Goal: Use online tool/utility

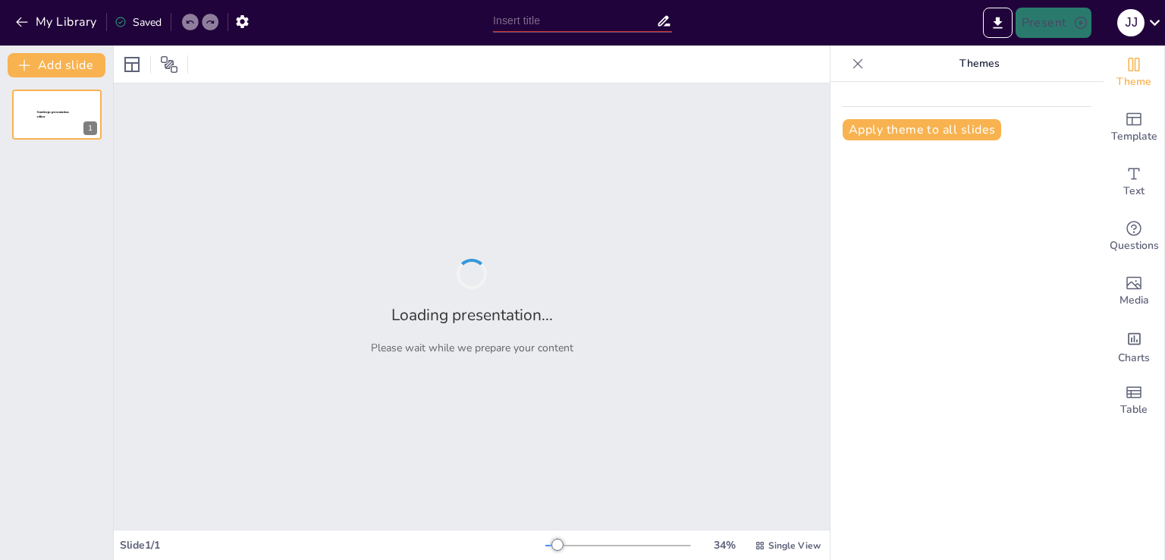
type input "Integración de la Seguridad en el Ciclo de Vida del Desarrollo de Software"
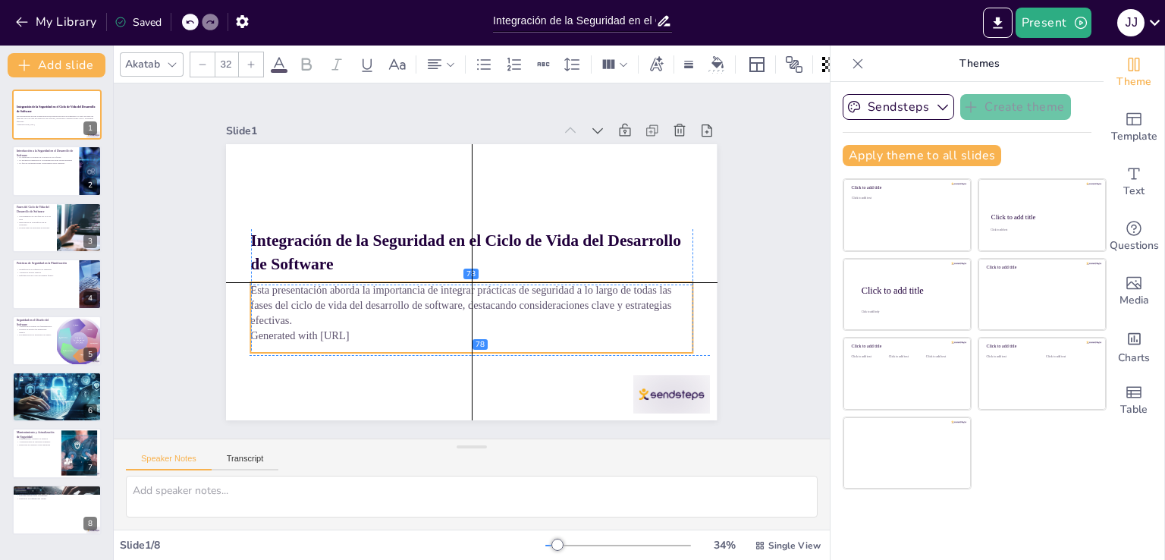
drag, startPoint x: 352, startPoint y: 298, endPoint x: 351, endPoint y: 310, distance: 11.5
click at [351, 310] on p "Esta presentación aborda la importancia de integrar prácticas de seguridad a lo…" at bounding box center [467, 305] width 445 height 92
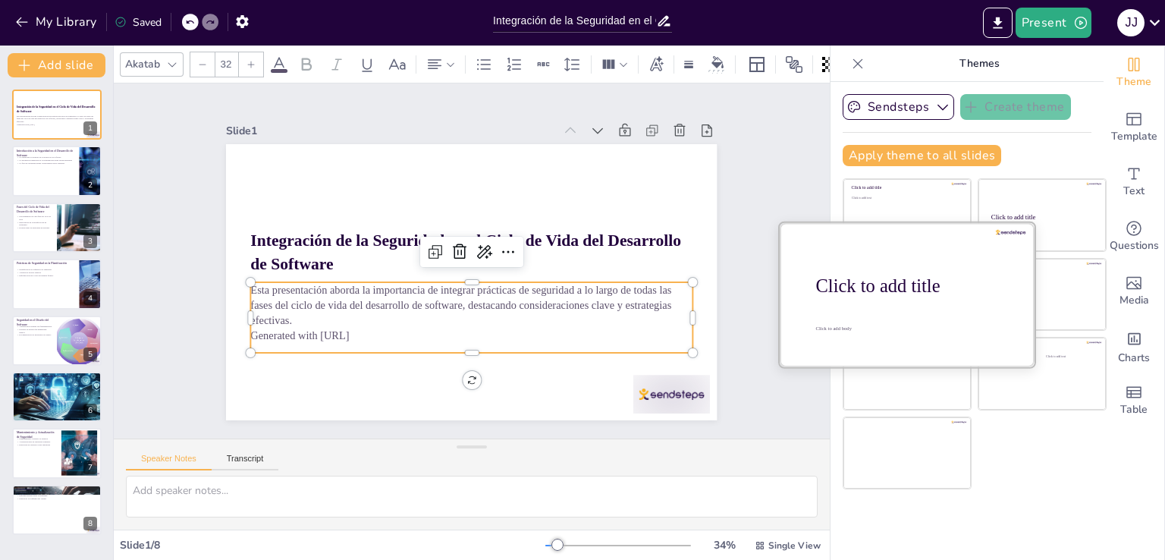
click at [851, 322] on div at bounding box center [907, 293] width 255 height 143
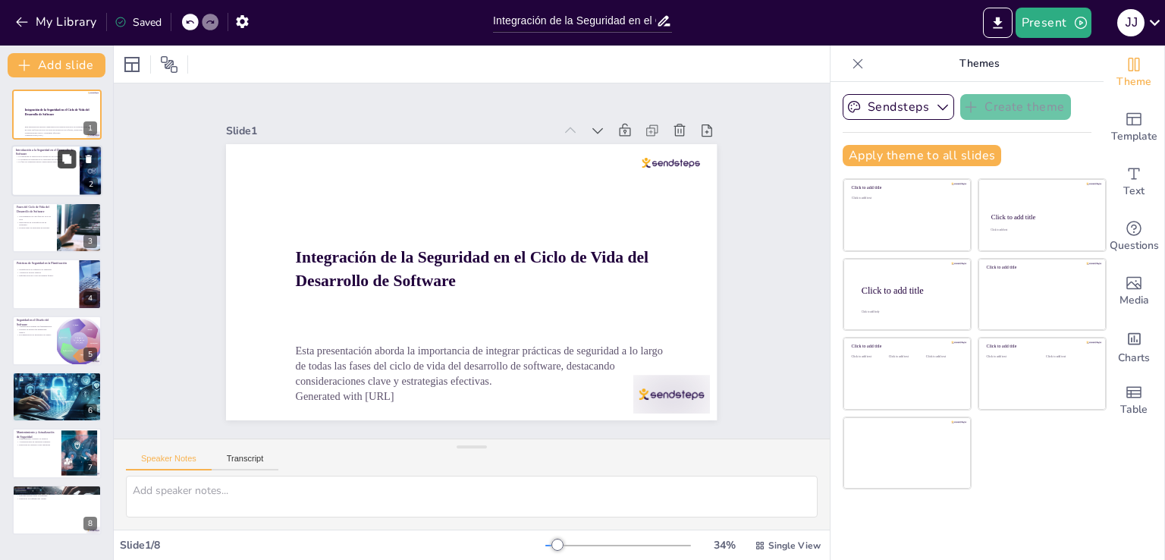
click at [59, 164] on button at bounding box center [67, 159] width 18 height 18
type textarea "La seguridad en el desarrollo de software no es solo una adición, sino un compo…"
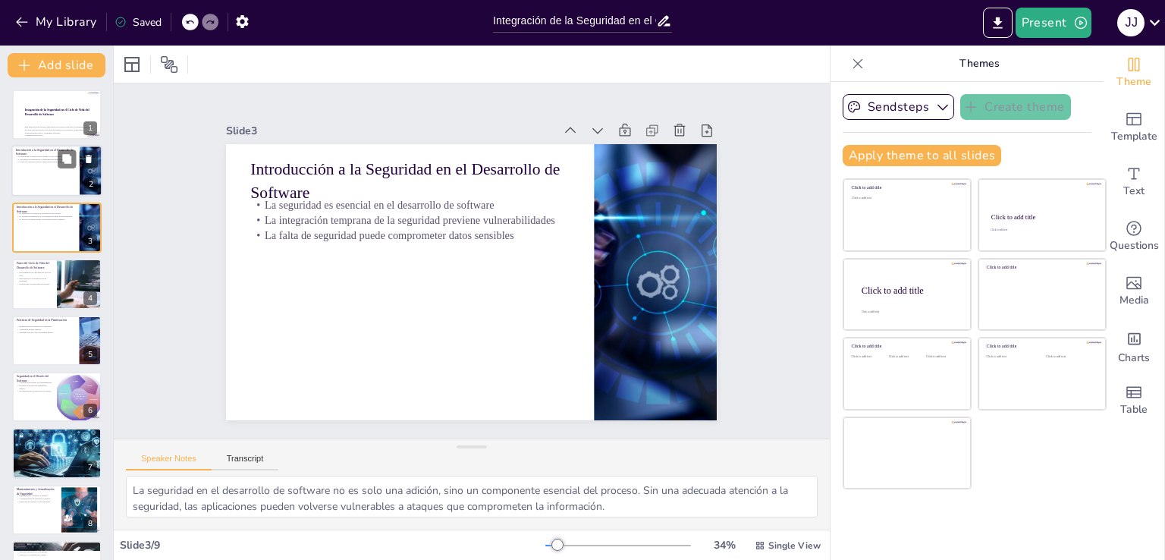
click at [53, 165] on div "La seguridad es esencial en el desarrollo de software La integración temprana d…" at bounding box center [45, 162] width 59 height 13
click at [36, 223] on div "La seguridad es esencial en el desarrollo de software La integración temprana d…" at bounding box center [45, 218] width 59 height 13
click at [44, 113] on strong "Integración de la Seguridad en el Ciclo de Vida del Desarrollo de Software" at bounding box center [57, 113] width 66 height 8
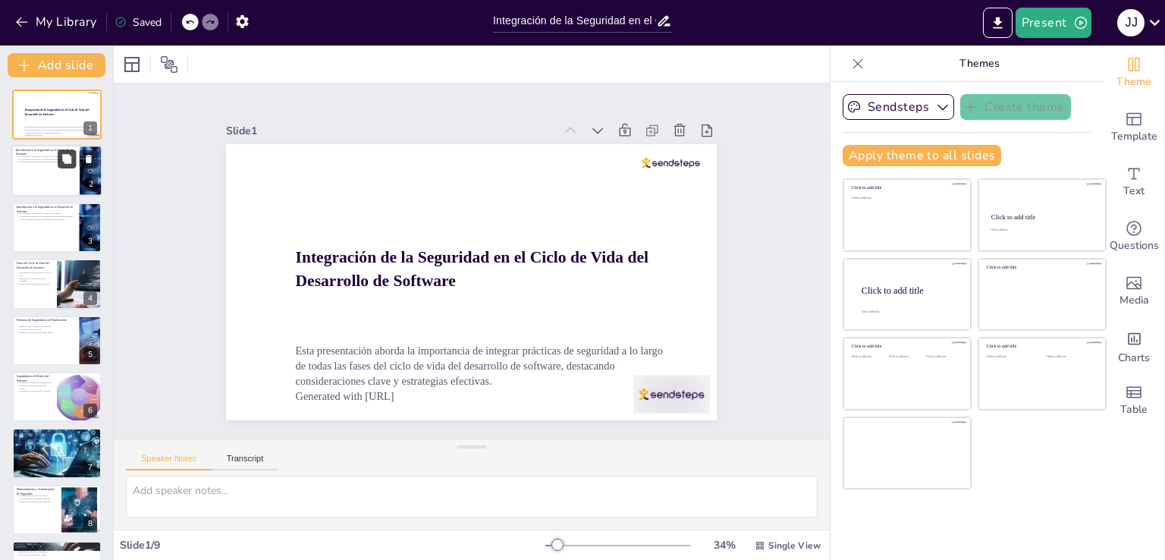
click at [60, 165] on button at bounding box center [67, 159] width 18 height 18
type textarea "La seguridad en el desarrollo de software no es solo una adición, sino un compo…"
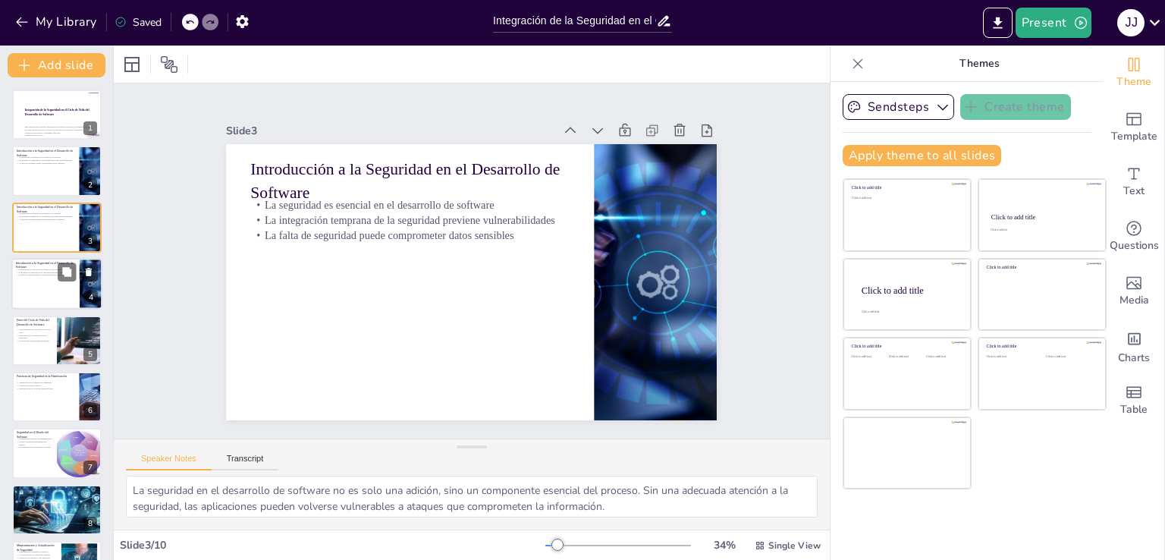
click at [29, 274] on p "La falta de seguridad puede comprometer datos sensibles" at bounding box center [45, 275] width 59 height 3
click at [32, 341] on p "Evaluaciones de seguridad en pruebas" at bounding box center [34, 340] width 36 height 3
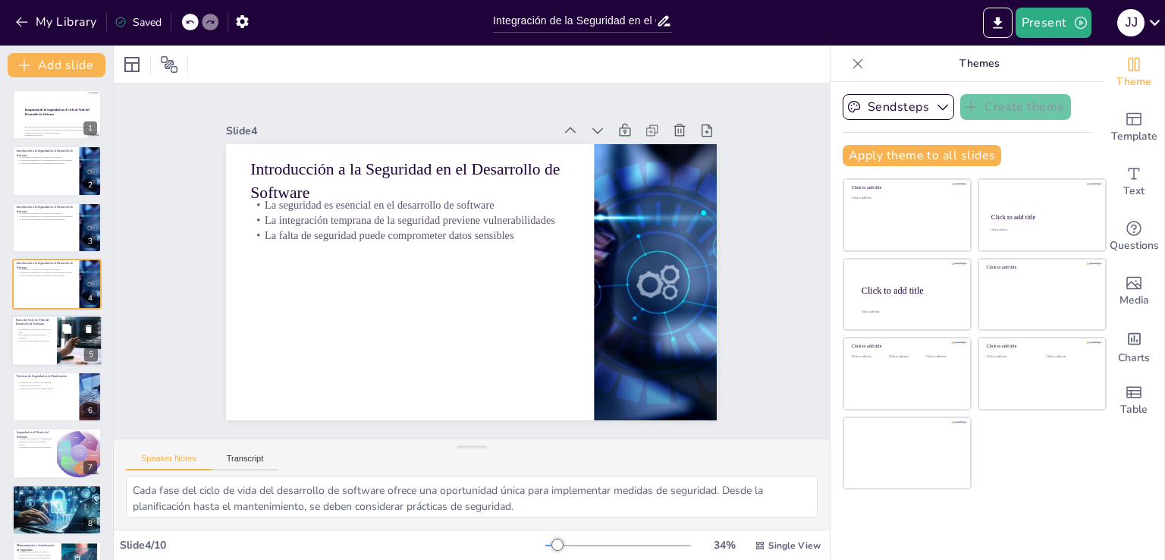
scroll to position [21, 0]
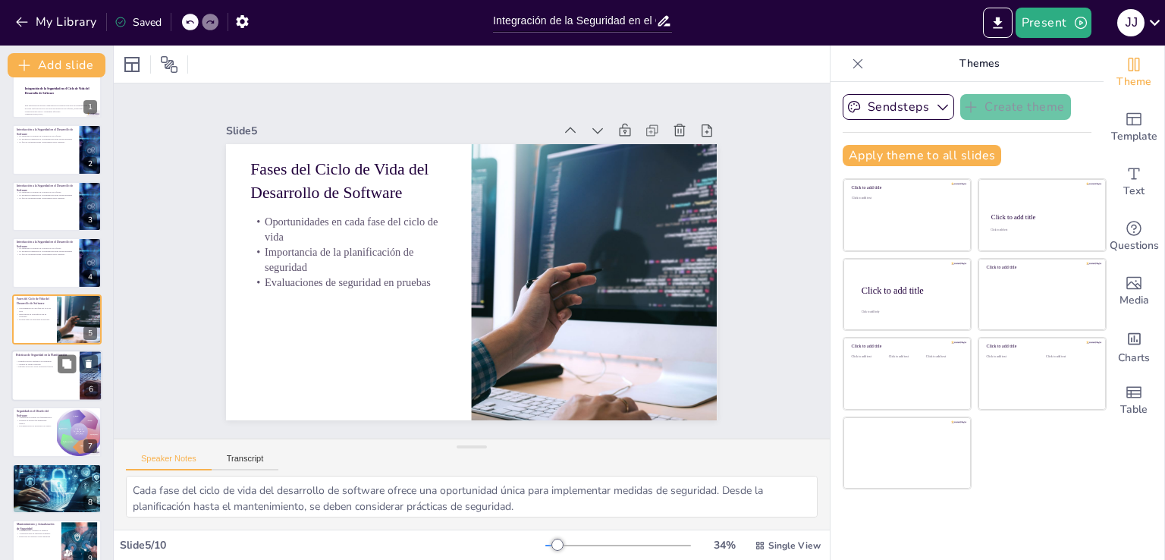
click at [39, 376] on div at bounding box center [56, 376] width 91 height 52
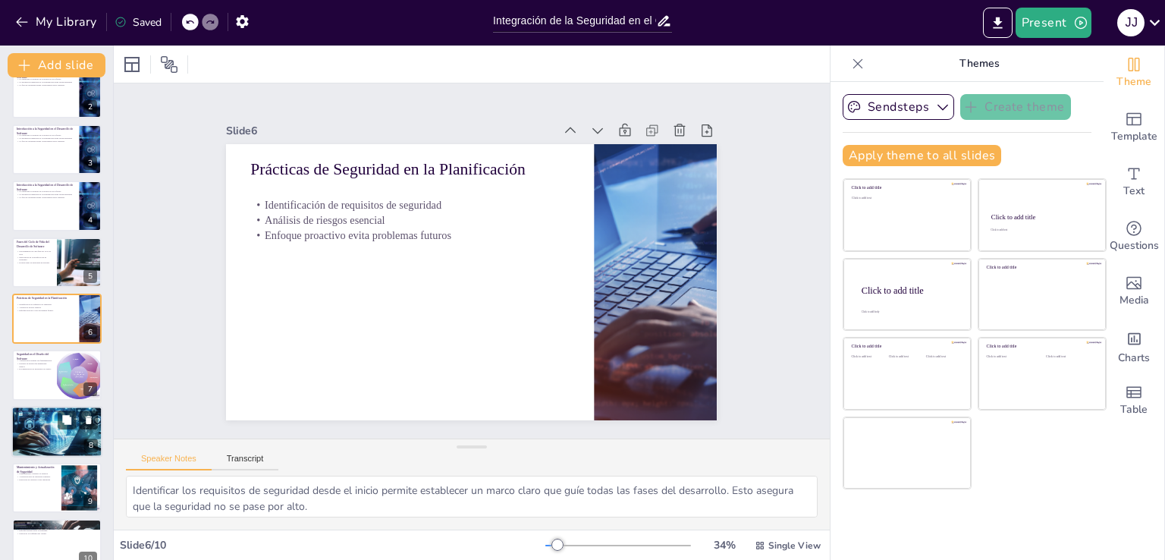
click at [44, 431] on div at bounding box center [56, 431] width 91 height 91
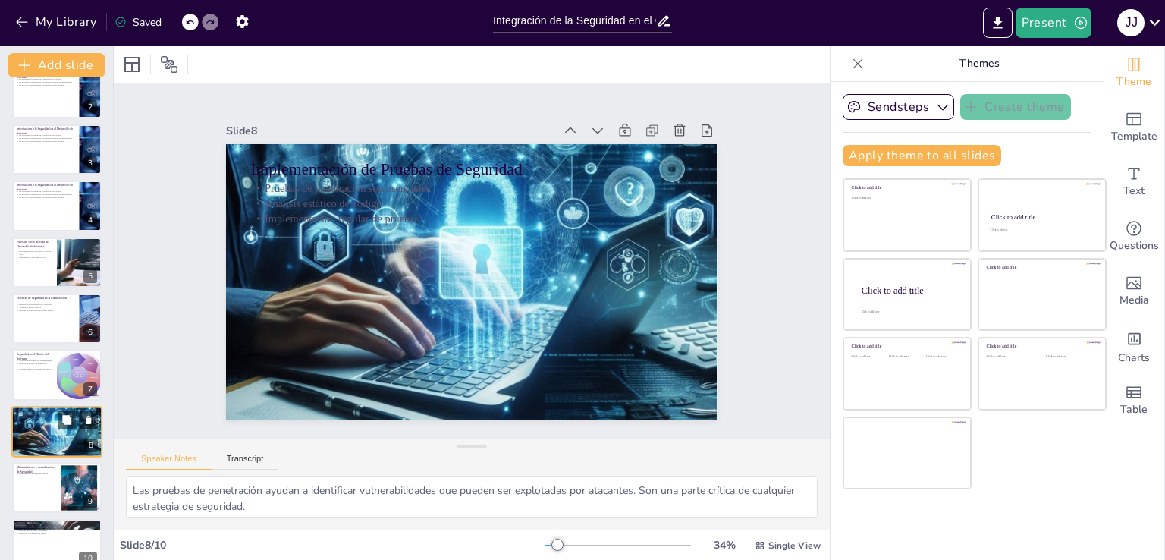
scroll to position [100, 0]
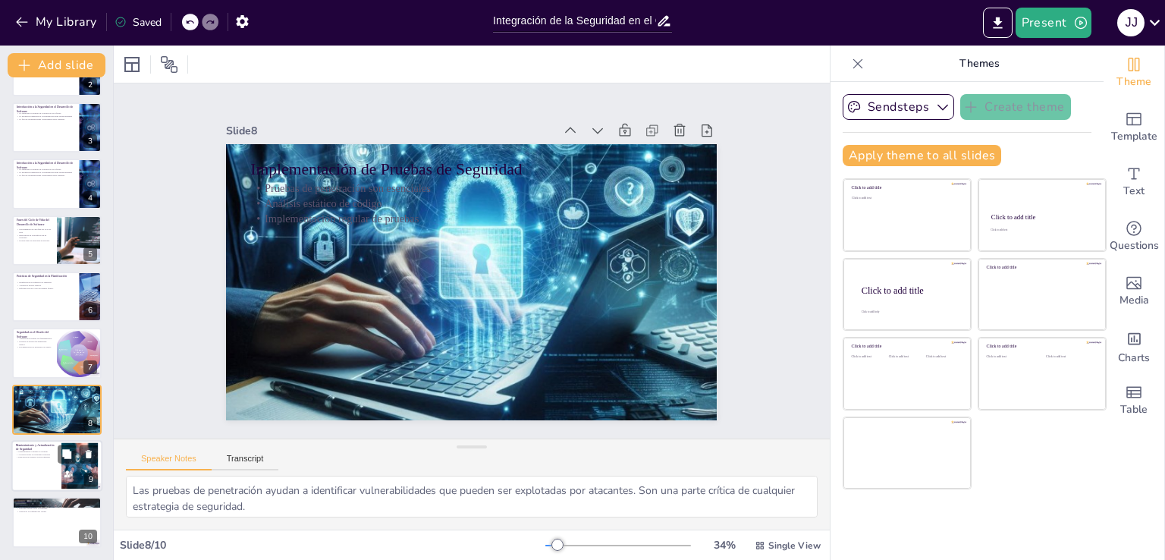
click at [42, 465] on div at bounding box center [56, 466] width 91 height 52
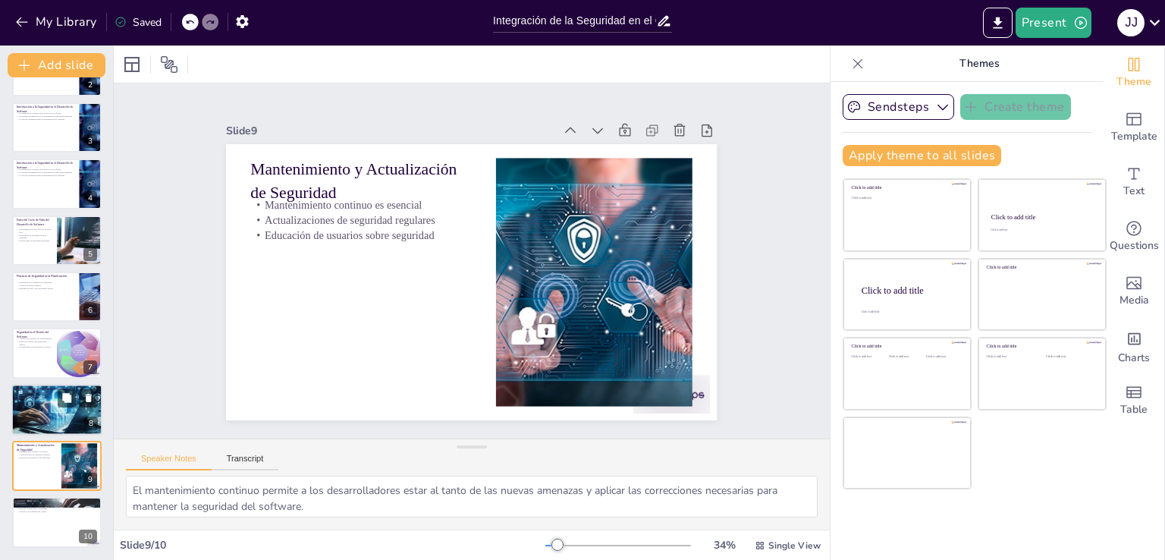
scroll to position [0, 0]
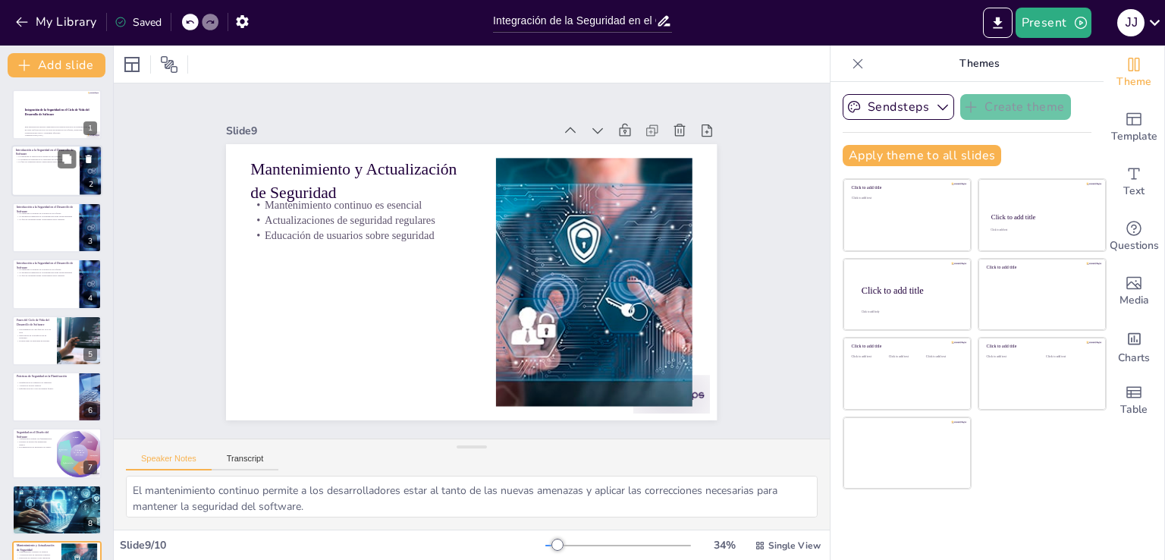
click at [31, 184] on div at bounding box center [56, 172] width 91 height 52
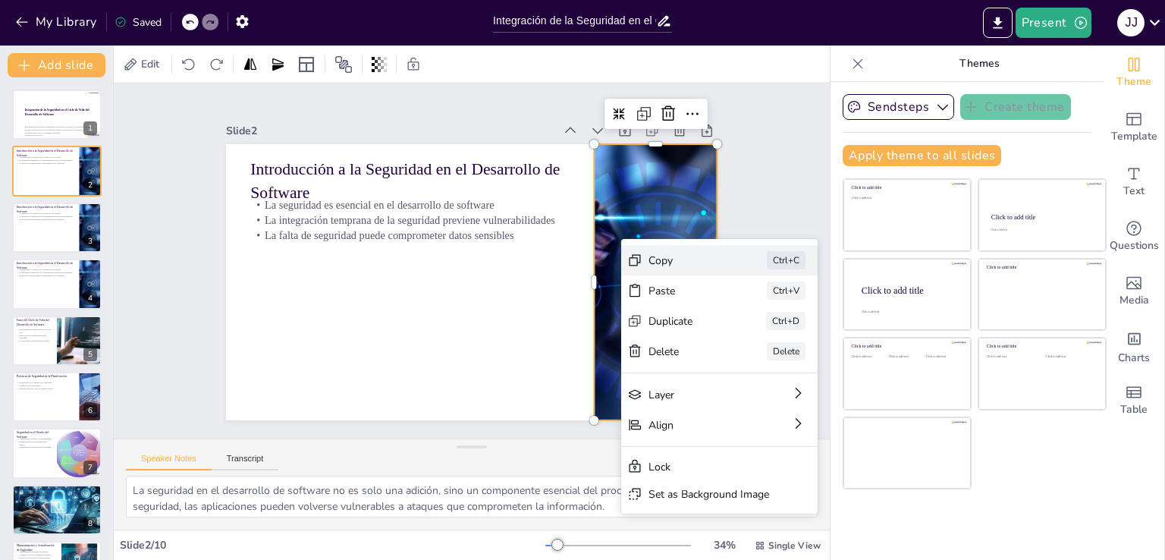
click at [752, 366] on div "Copy" at bounding box center [790, 377] width 77 height 22
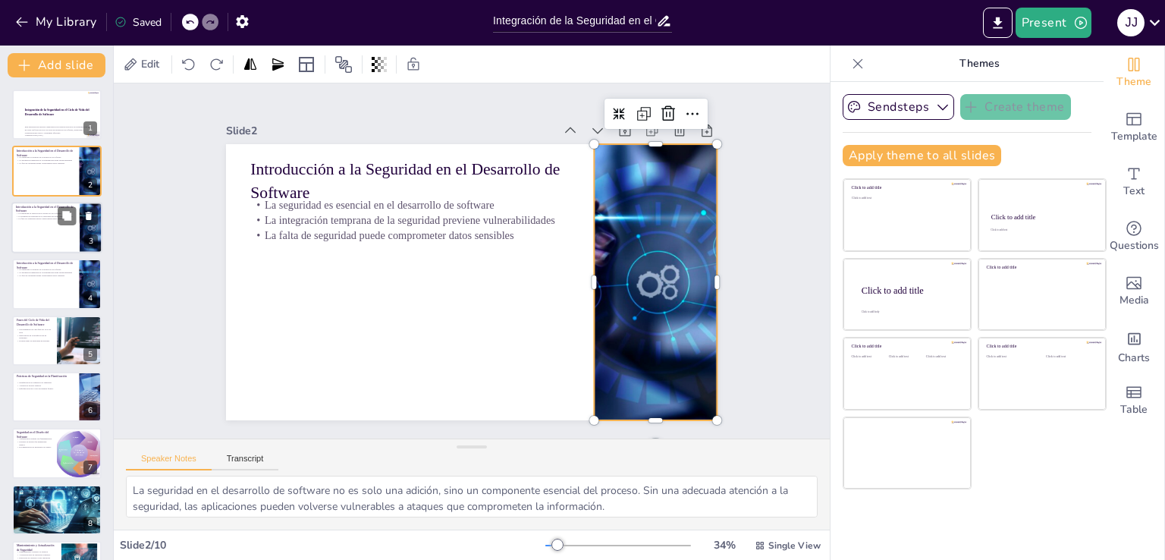
click at [49, 230] on div at bounding box center [56, 228] width 91 height 52
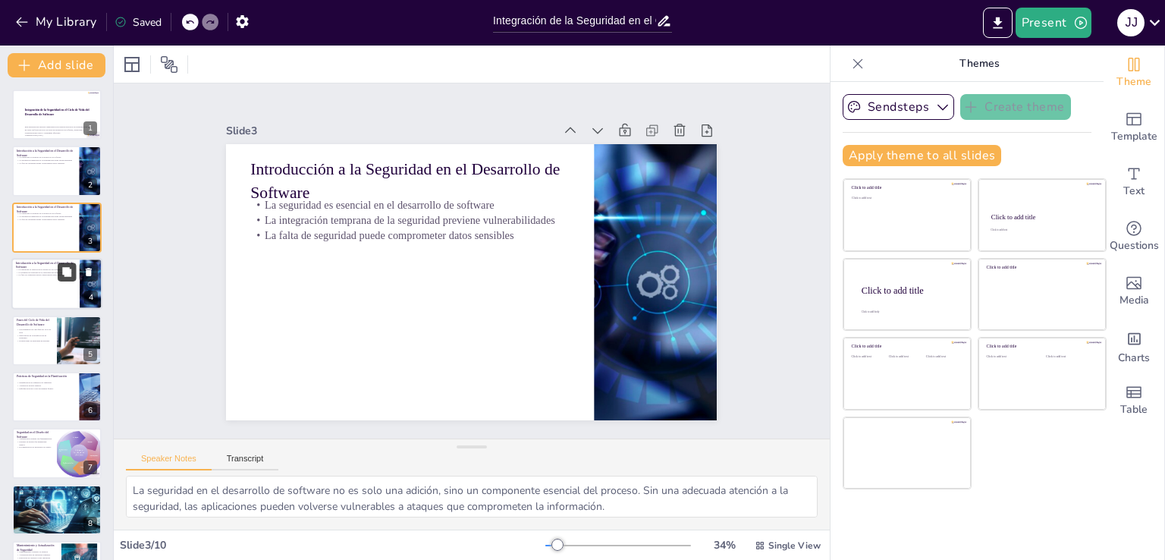
click at [58, 263] on button at bounding box center [67, 272] width 18 height 18
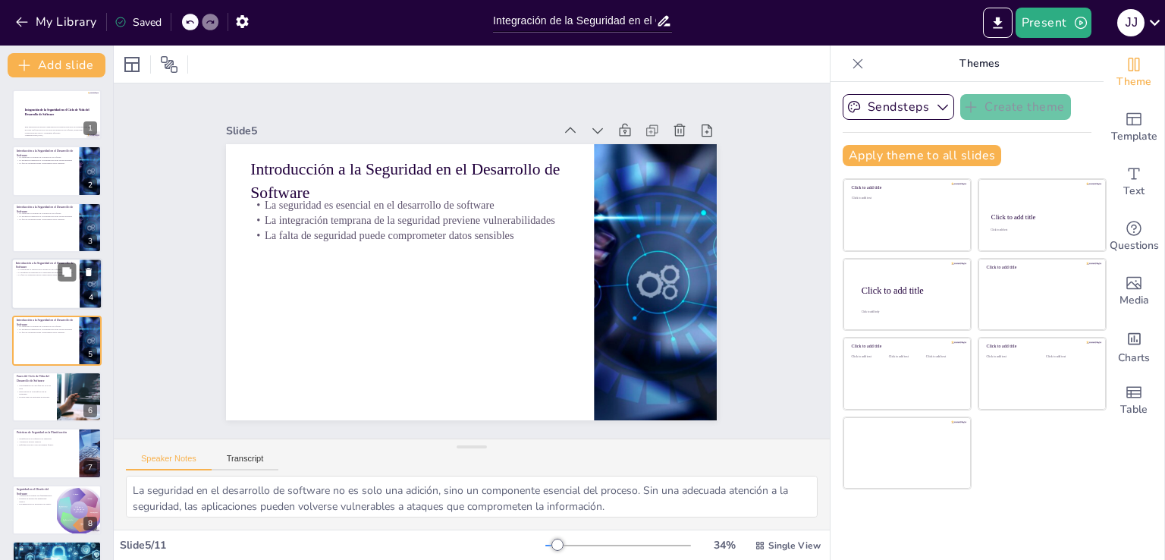
scroll to position [21, 0]
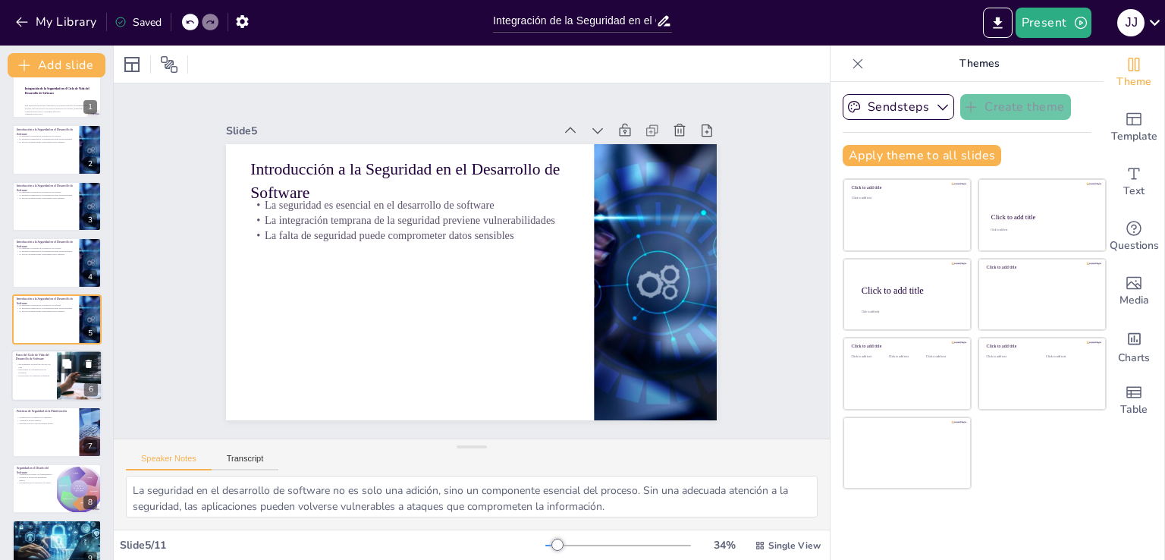
click at [56, 372] on div at bounding box center [56, 376] width 91 height 52
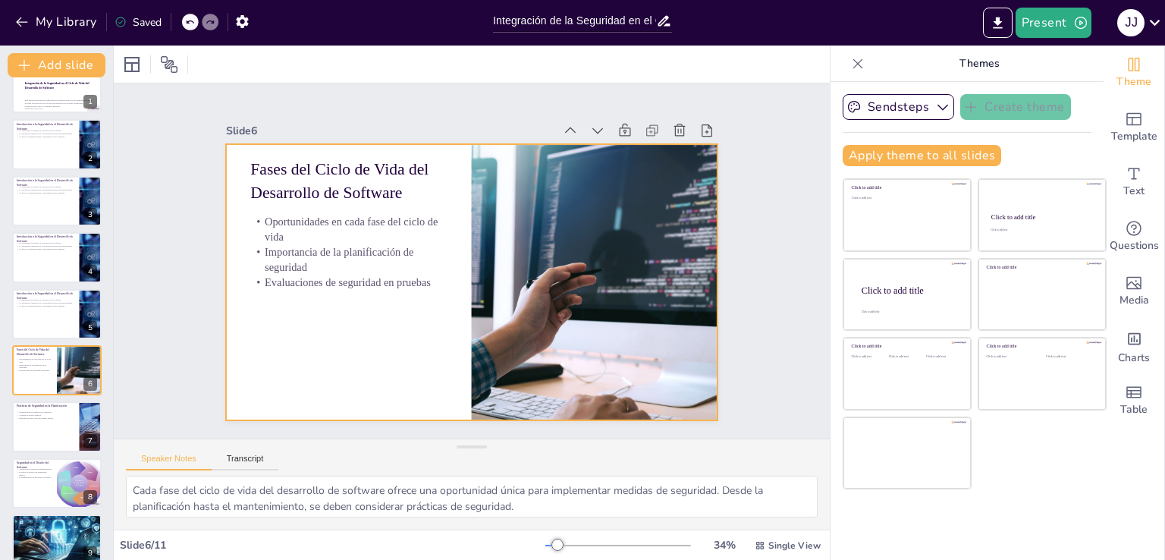
scroll to position [0, 0]
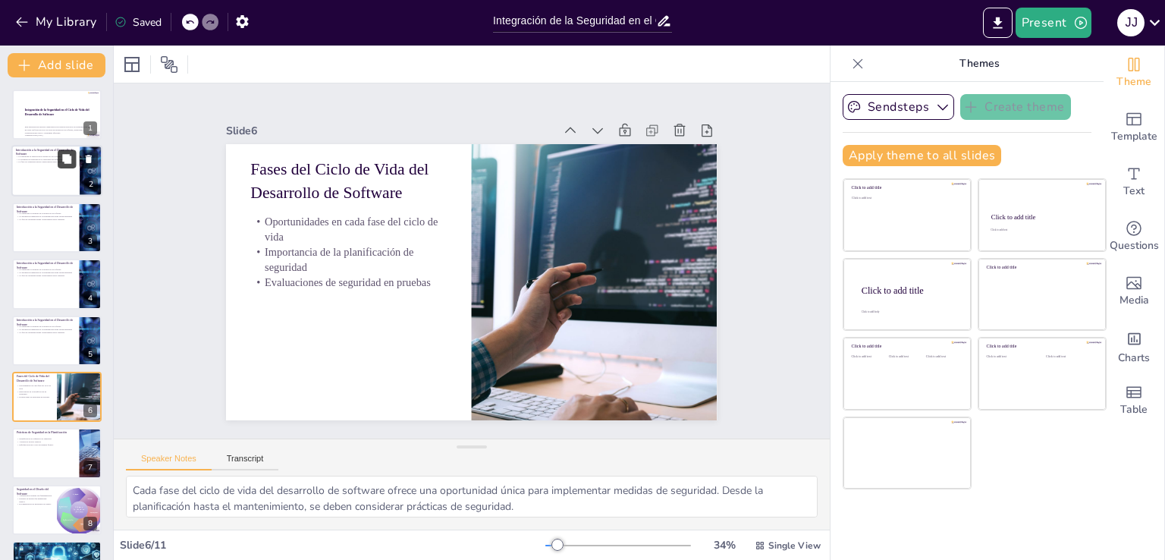
click at [69, 164] on icon at bounding box center [66, 159] width 11 height 11
type textarea "La seguridad en el desarrollo de software no es solo una adición, sino un compo…"
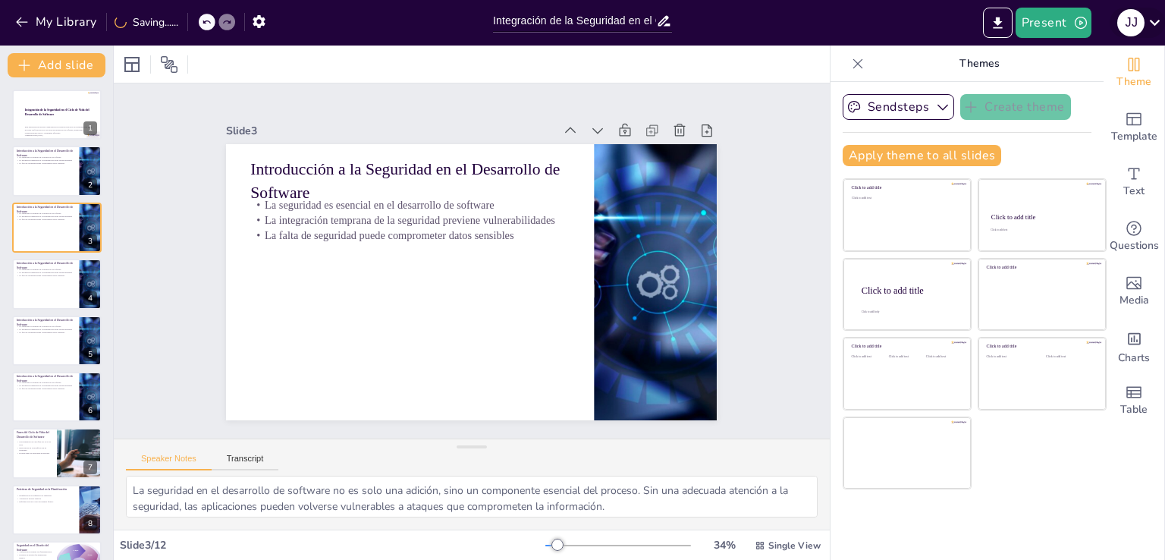
click at [1152, 18] on icon at bounding box center [1155, 22] width 20 height 20
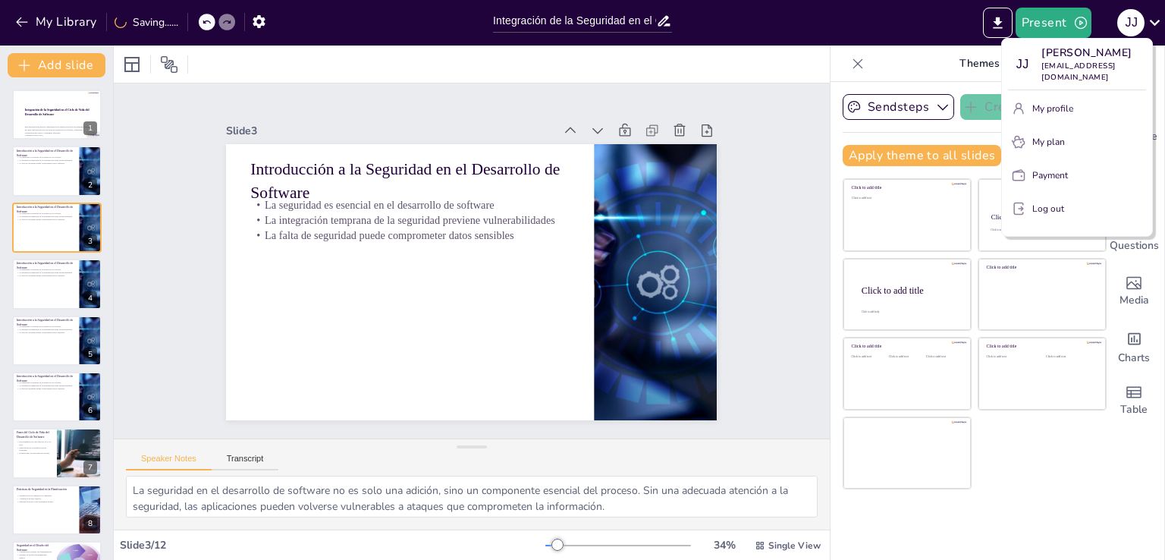
click at [1057, 212] on p "Log out" at bounding box center [1049, 209] width 32 height 14
